Goal: Information Seeking & Learning: Learn about a topic

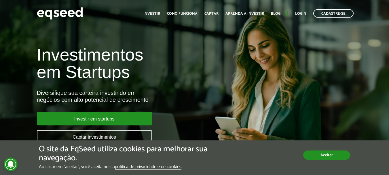
click at [319, 158] on button "Aceitar" at bounding box center [326, 154] width 47 height 9
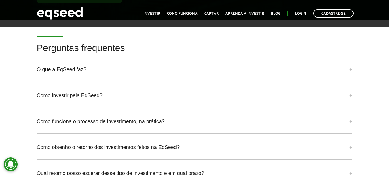
scroll to position [1383, 0]
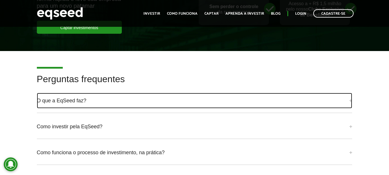
click at [327, 103] on link "O que a EqSeed faz?" at bounding box center [195, 101] width 316 height 16
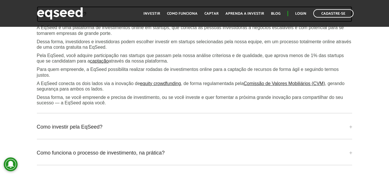
scroll to position [1498, 0]
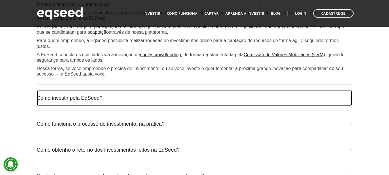
click at [178, 97] on link "Como investir pela EqSeed?" at bounding box center [195, 98] width 316 height 16
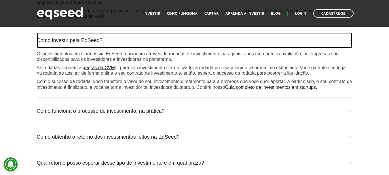
scroll to position [1584, 0]
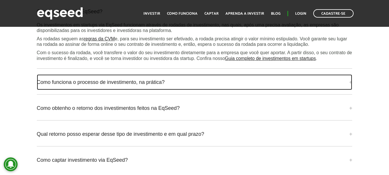
click at [192, 82] on link "Como funciona o processo de investimento, na prática?" at bounding box center [195, 82] width 316 height 16
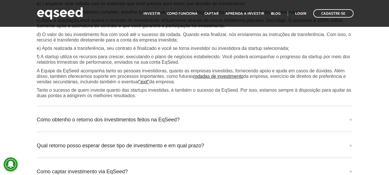
scroll to position [1699, 0]
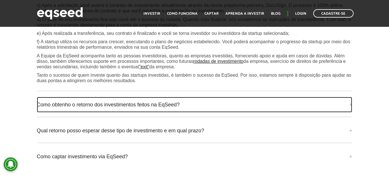
click at [179, 99] on link "Como obtenho o retorno dos investimentos feitos na EqSeed?" at bounding box center [195, 105] width 316 height 16
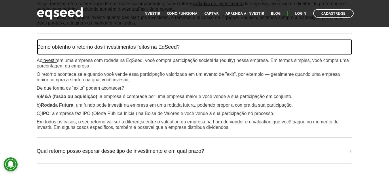
scroll to position [1786, 0]
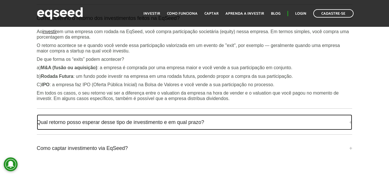
click at [185, 117] on link "Qual retorno posso esperar desse tipo de investimento e em qual prazo?" at bounding box center [195, 122] width 316 height 16
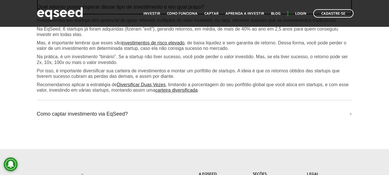
scroll to position [1930, 0]
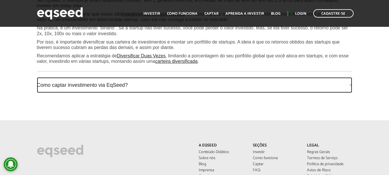
click at [112, 82] on link "Como captar investimento via EqSeed?" at bounding box center [195, 85] width 316 height 16
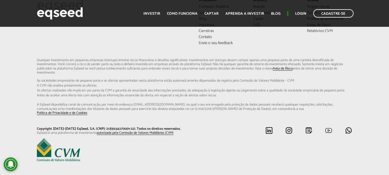
scroll to position [2106, 0]
drag, startPoint x: 69, startPoint y: 118, endPoint x: 126, endPoint y: 118, distance: 57.0
click at [126, 126] on p "Copyright [DATE]-[DATE] EqSeed, S.A. (CNPJ: 21.839.542/0001-22). Todos os direi…" at bounding box center [114, 128] width 154 height 4
copy p "EqSeed, S.A. (CNPJ: 21.839.542/0001-22"
